Goal: Information Seeking & Learning: Learn about a topic

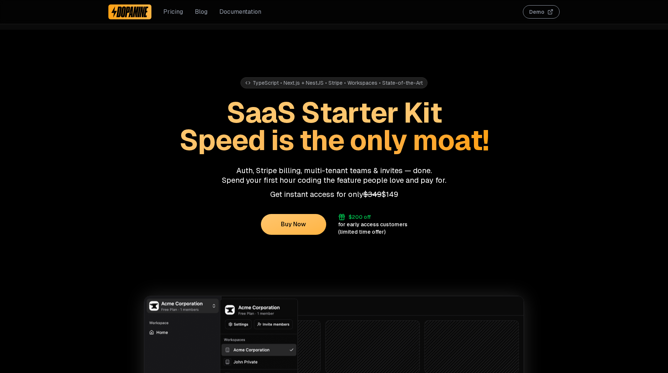
click at [238, 12] on link "Documentation" at bounding box center [240, 11] width 42 height 9
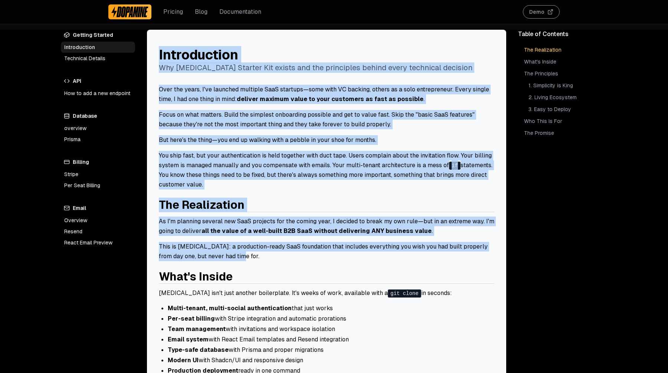
drag, startPoint x: 158, startPoint y: 50, endPoint x: 246, endPoint y: 255, distance: 222.8
copy div "Loremipsumdo Sit Ametcons Adipisc Eli seddoe tem inc utlaboreet dolore magna al…"
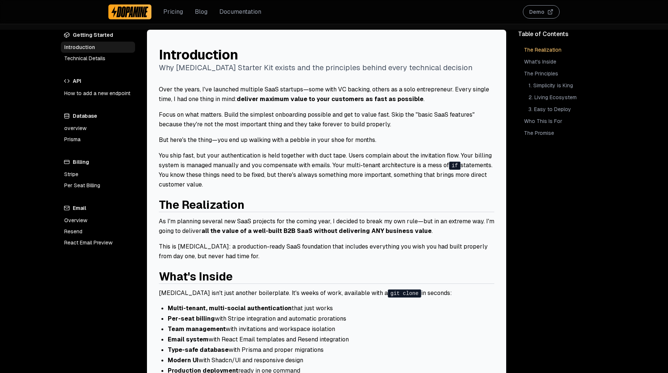
click at [480, 271] on h2 "What's Inside" at bounding box center [326, 277] width 335 height 14
click at [472, 280] on h2 "What's Inside" at bounding box center [326, 277] width 335 height 14
